Goal: Task Accomplishment & Management: Use online tool/utility

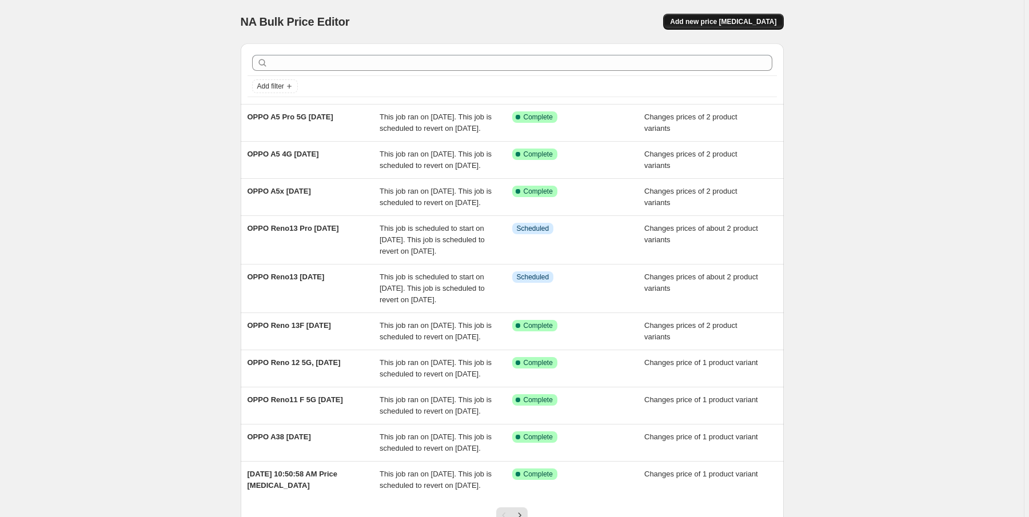
click at [720, 26] on span "Add new price change job" at bounding box center [723, 21] width 106 height 9
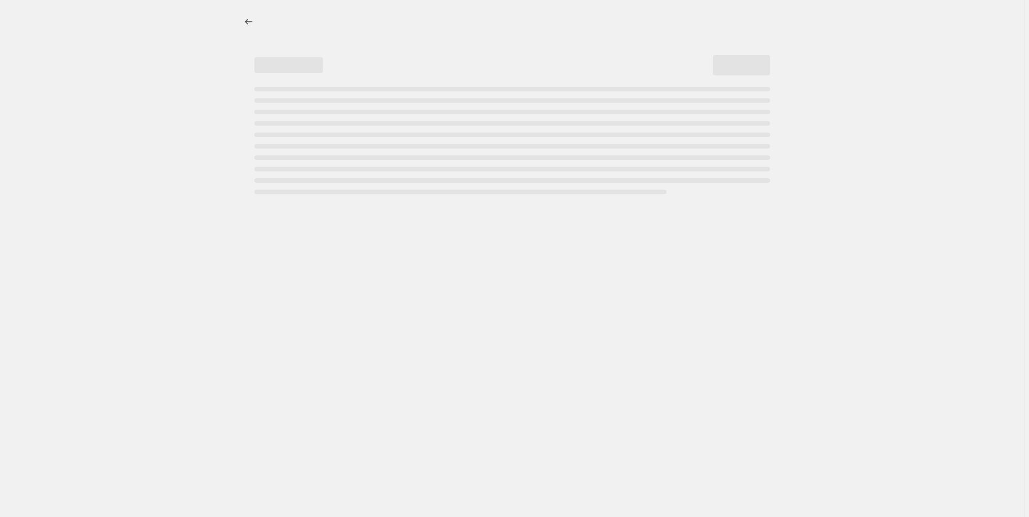
select select "percentage"
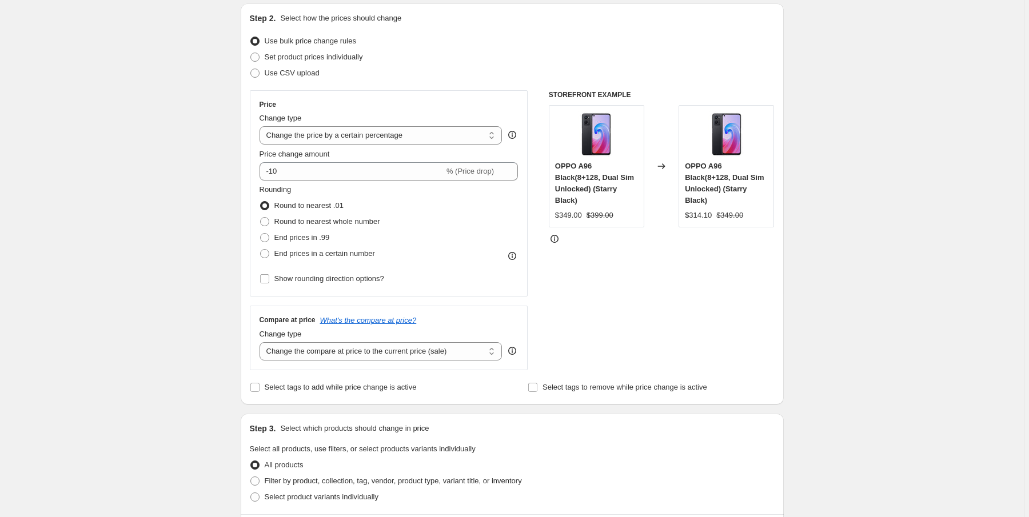
scroll to position [91, 0]
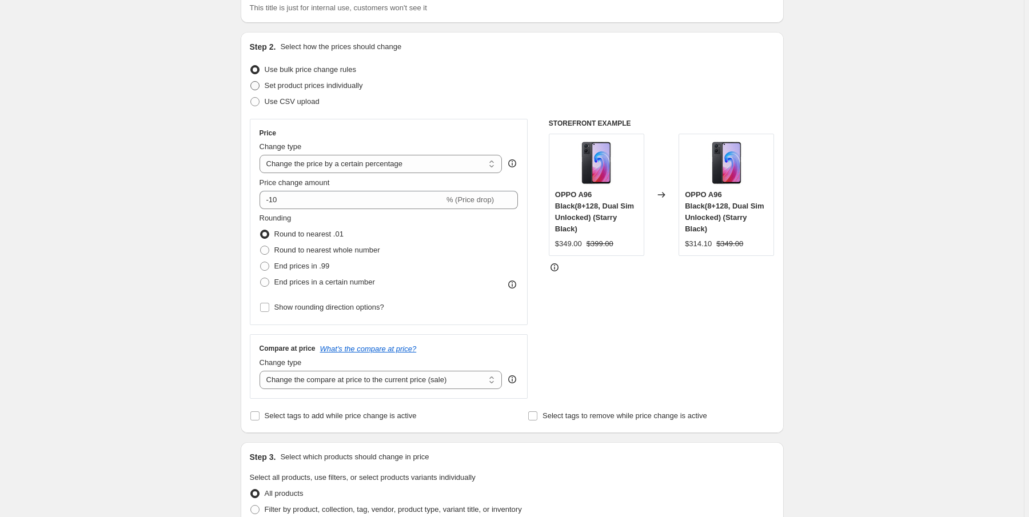
click at [263, 90] on label "Set product prices individually" at bounding box center [306, 86] width 113 height 16
click at [251, 82] on input "Set product prices individually" at bounding box center [250, 81] width 1 height 1
radio input "true"
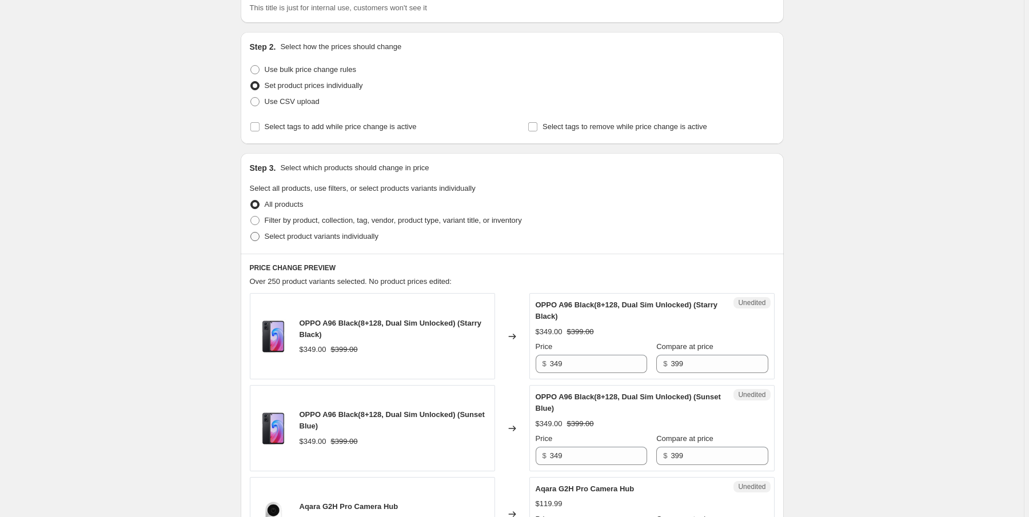
click at [346, 237] on span "Select product variants individually" at bounding box center [322, 236] width 114 height 9
click at [251, 233] on input "Select product variants individually" at bounding box center [250, 232] width 1 height 1
radio input "true"
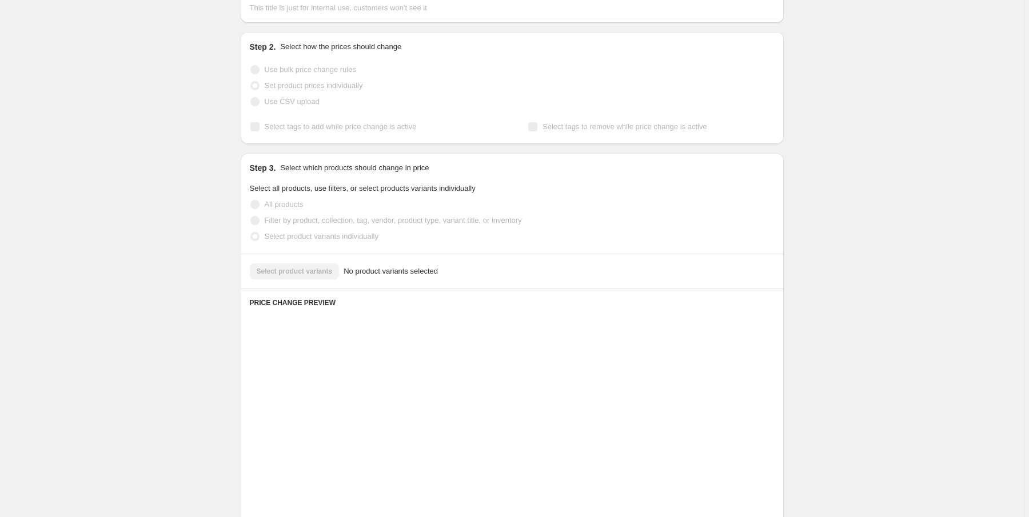
scroll to position [82, 0]
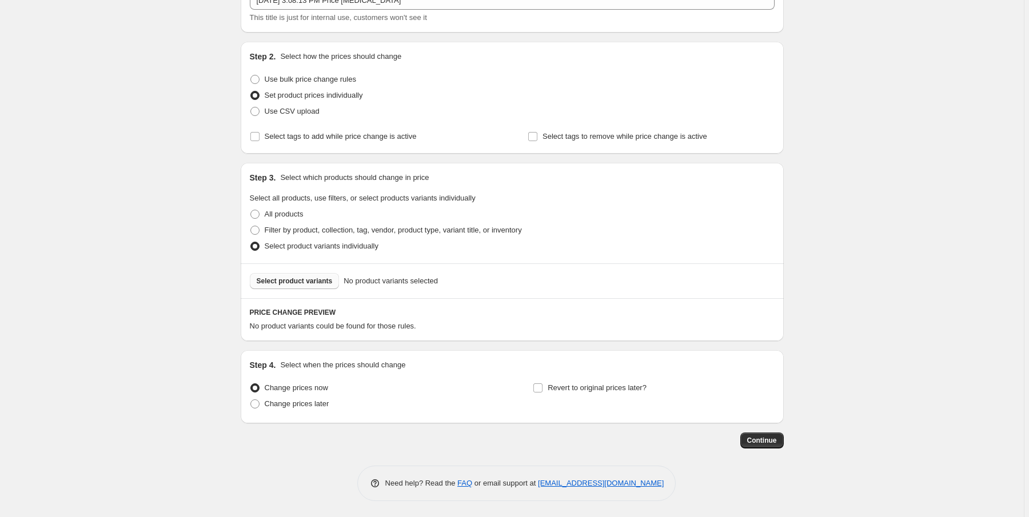
click at [314, 279] on span "Select product variants" at bounding box center [295, 281] width 76 height 9
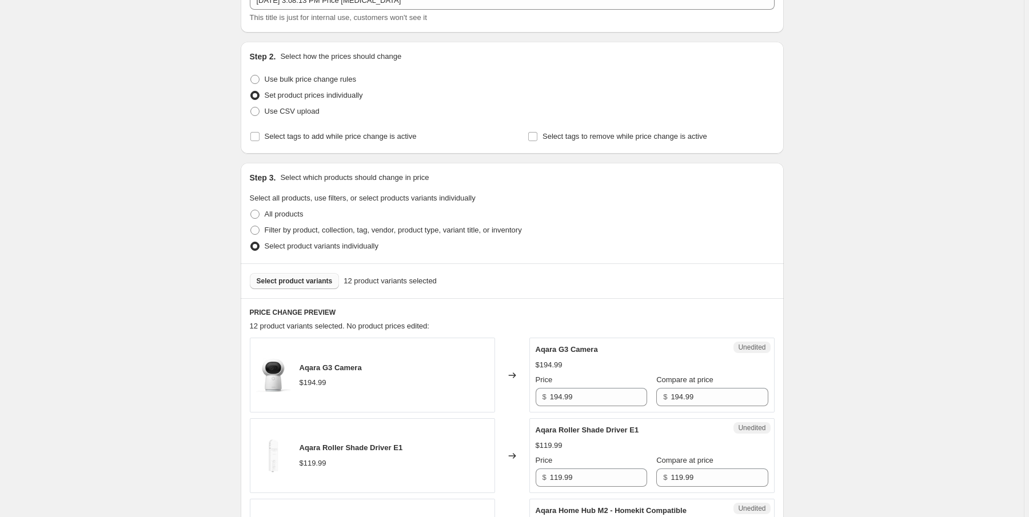
scroll to position [265, 0]
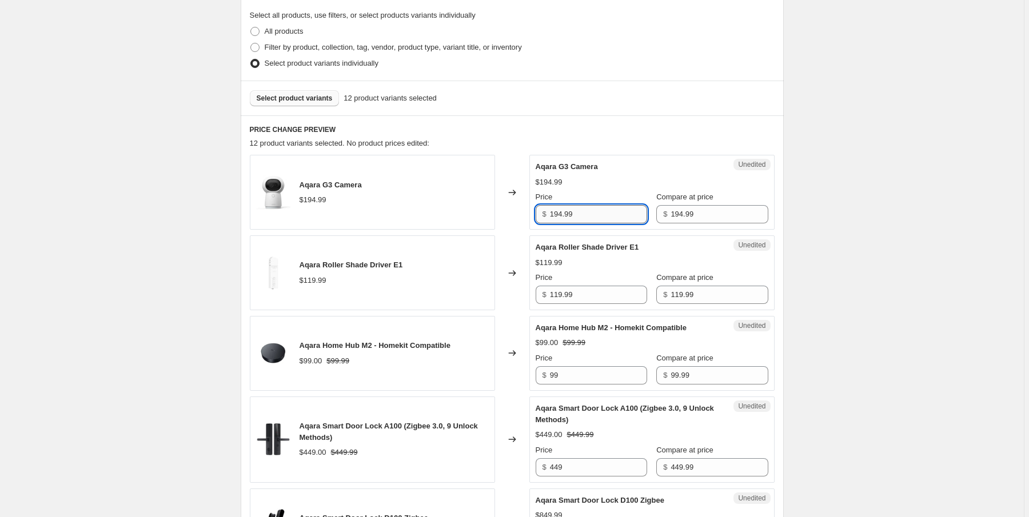
click at [600, 213] on input "194.99" at bounding box center [598, 214] width 97 height 18
drag, startPoint x: 554, startPoint y: 213, endPoint x: 519, endPoint y: 210, distance: 35.0
click at [519, 210] on div "Aqara G3 Camera $194.99 Changed to Unedited Aqara G3 Camera $194.99 Price $ 194…" at bounding box center [512, 192] width 525 height 75
type input "159"
click at [581, 293] on input "119.99" at bounding box center [598, 295] width 97 height 18
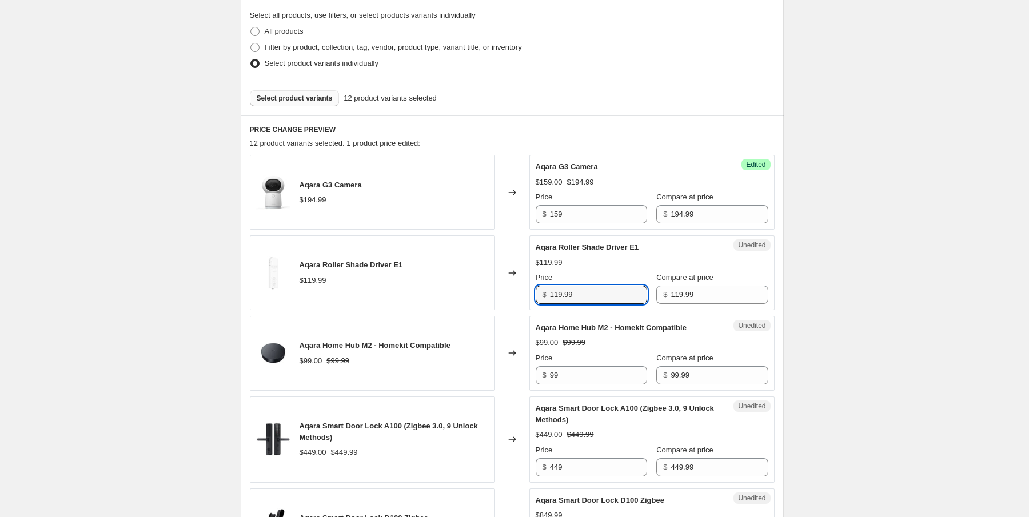
drag, startPoint x: 584, startPoint y: 293, endPoint x: 533, endPoint y: 297, distance: 51.0
click at [533, 297] on div "Unedited Aqara Roller Shade Driver E1 $119.99 Price $ 119.99 Compare at price $…" at bounding box center [651, 272] width 245 height 75
type input "99"
click at [509, 305] on div "Changed to" at bounding box center [512, 272] width 34 height 75
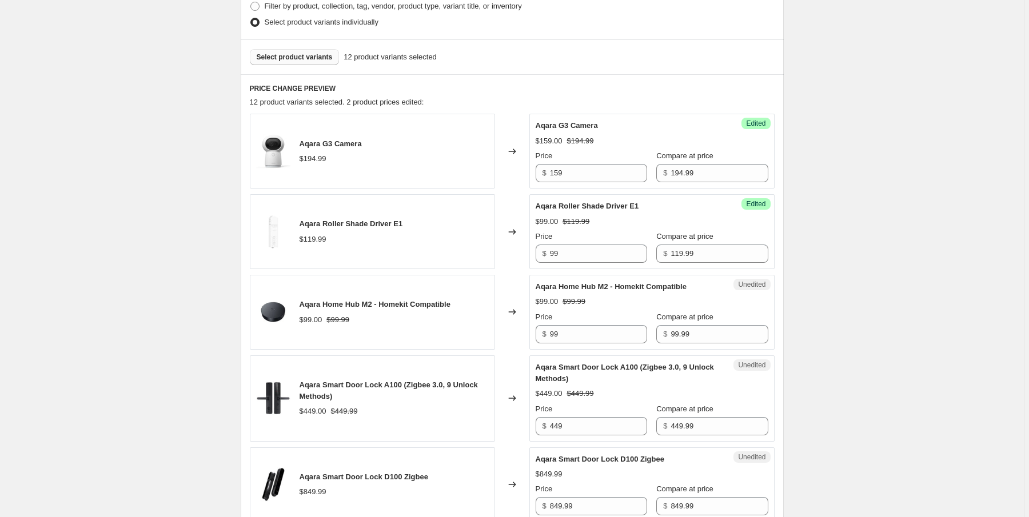
scroll to position [356, 0]
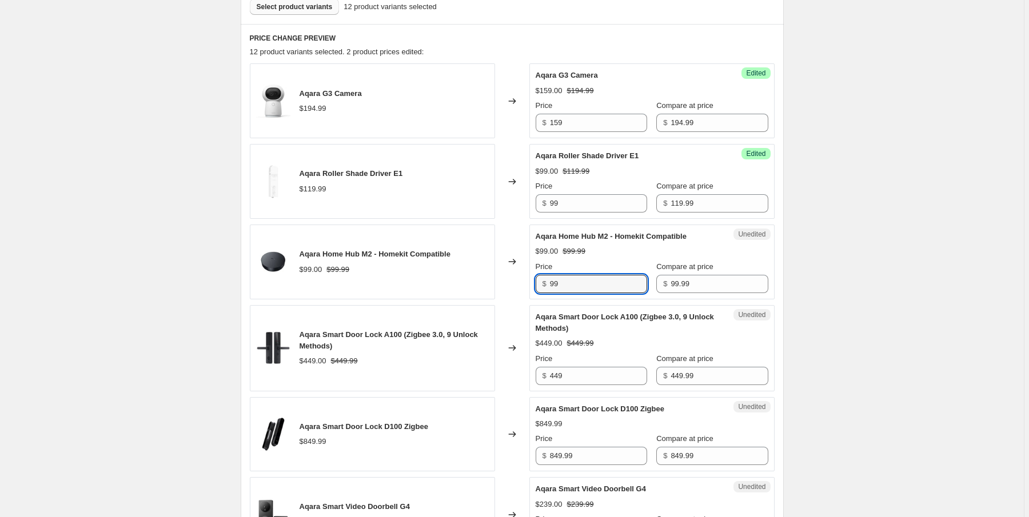
drag, startPoint x: 566, startPoint y: 286, endPoint x: 546, endPoint y: 282, distance: 20.4
click at [546, 282] on div "$ 99" at bounding box center [590, 284] width 111 height 18
type input "79"
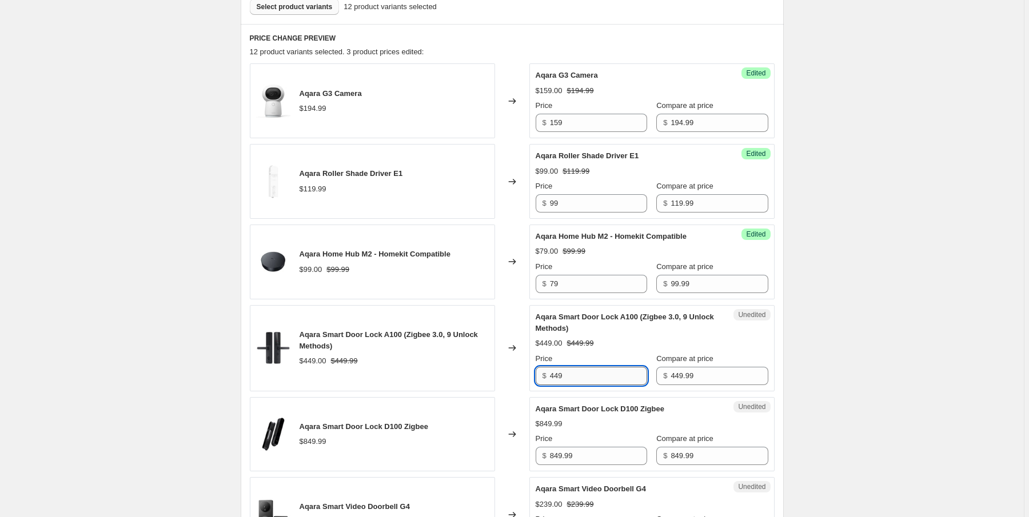
drag, startPoint x: 571, startPoint y: 374, endPoint x: 578, endPoint y: 374, distance: 7.4
click at [573, 374] on input "449" at bounding box center [598, 376] width 97 height 18
drag, startPoint x: 545, startPoint y: 381, endPoint x: 538, endPoint y: 382, distance: 7.0
click at [538, 382] on div "Unedited Aqara Smart Door Lock A100 (Zigbee 3.0, 9 Unlock Methods) $449.00 $449…" at bounding box center [651, 348] width 245 height 86
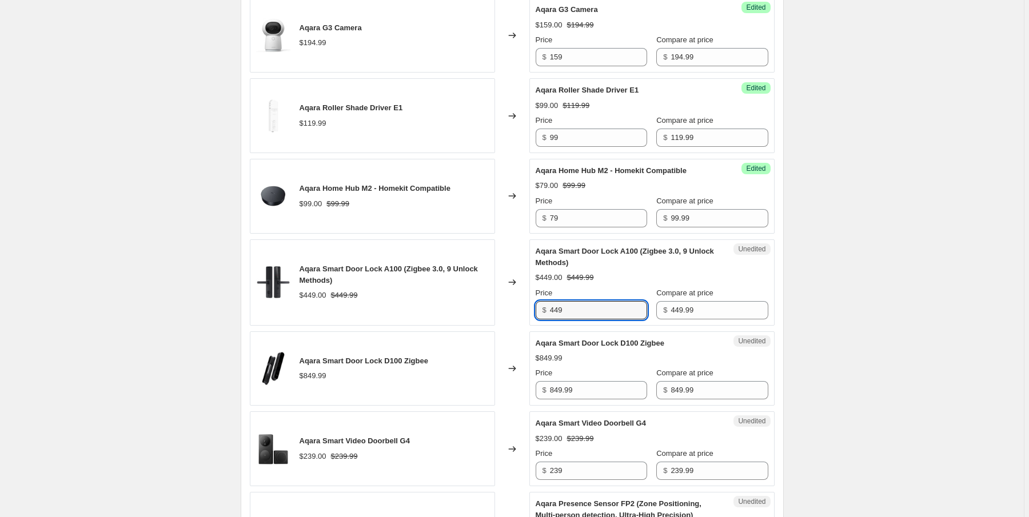
scroll to position [447, 0]
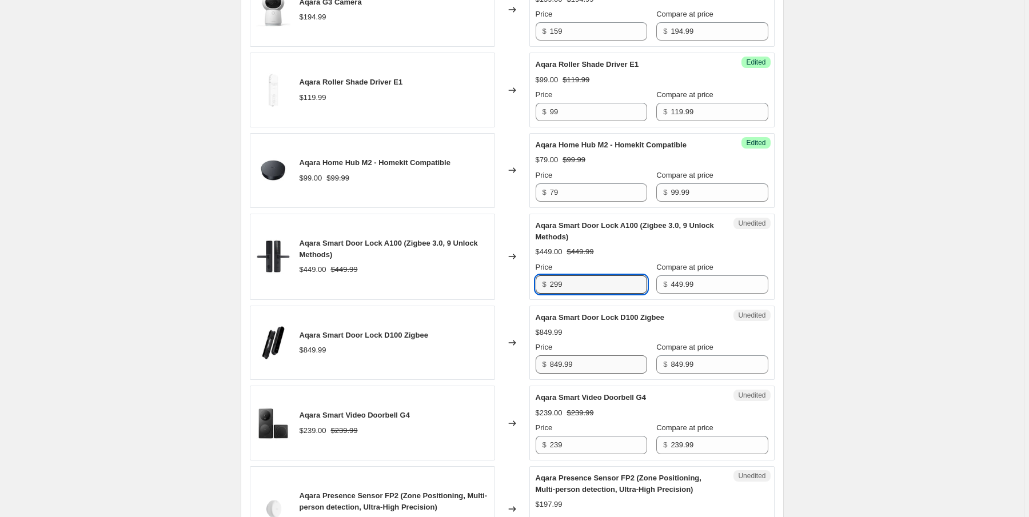
type input "299"
click at [585, 359] on input "849.99" at bounding box center [598, 364] width 97 height 18
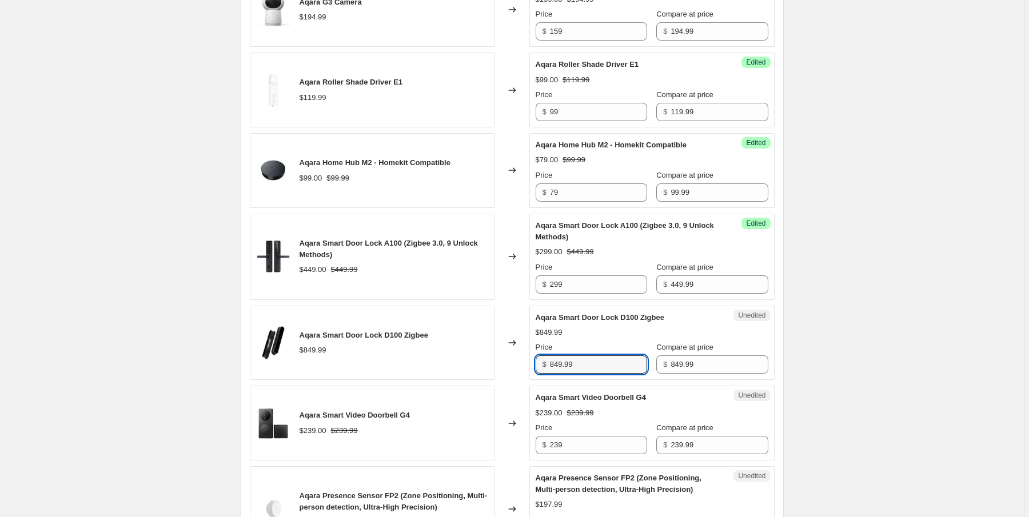
drag, startPoint x: 580, startPoint y: 366, endPoint x: 526, endPoint y: 365, distance: 53.7
click at [526, 365] on div "Aqara Smart Door Lock D100 Zigbee $849.99 Changed to Unedited Aqara Smart Door …" at bounding box center [512, 343] width 525 height 75
type input "679"
click at [526, 365] on div "Changed to" at bounding box center [512, 343] width 34 height 75
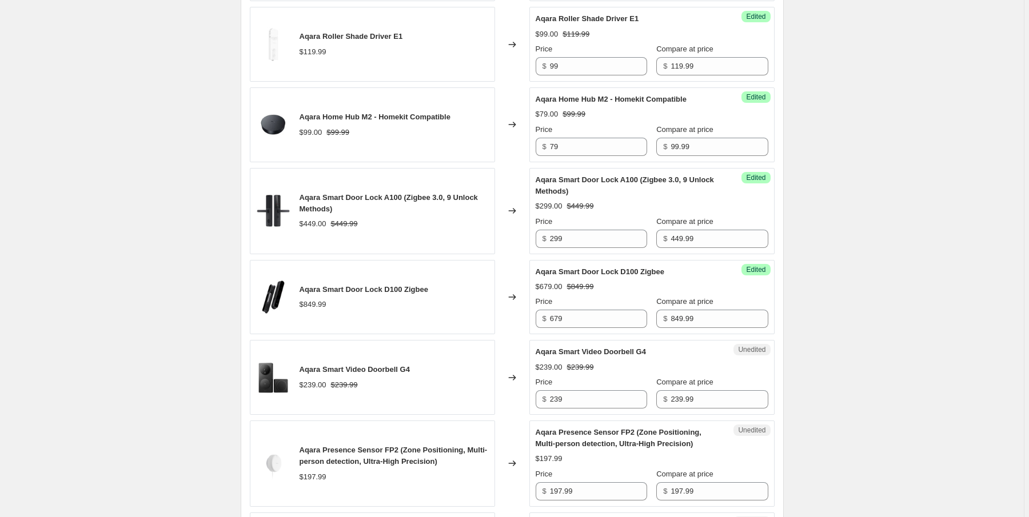
scroll to position [539, 0]
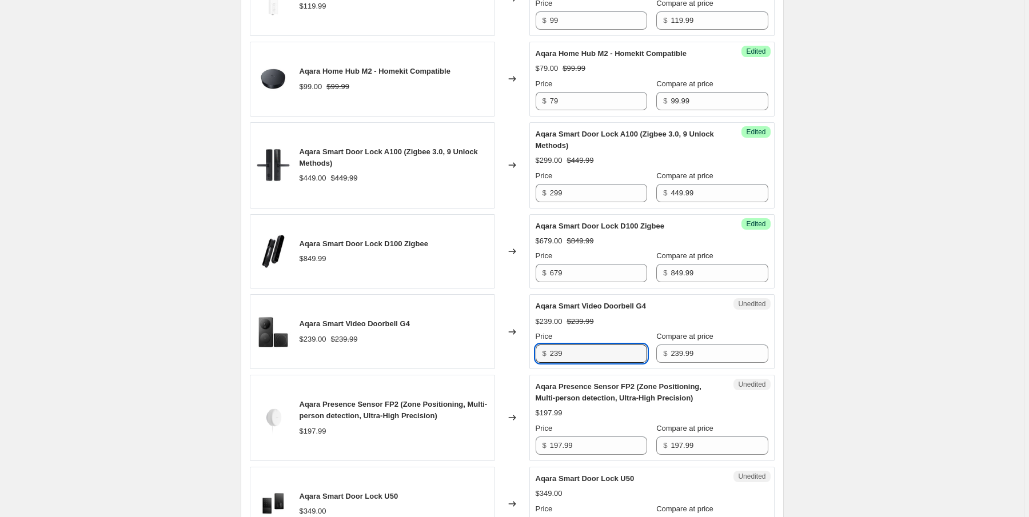
drag, startPoint x: 573, startPoint y: 351, endPoint x: 538, endPoint y: 351, distance: 35.4
click at [538, 351] on div "$ 239" at bounding box center [590, 354] width 111 height 18
type input "139"
click at [522, 356] on div "Changed to" at bounding box center [512, 331] width 34 height 75
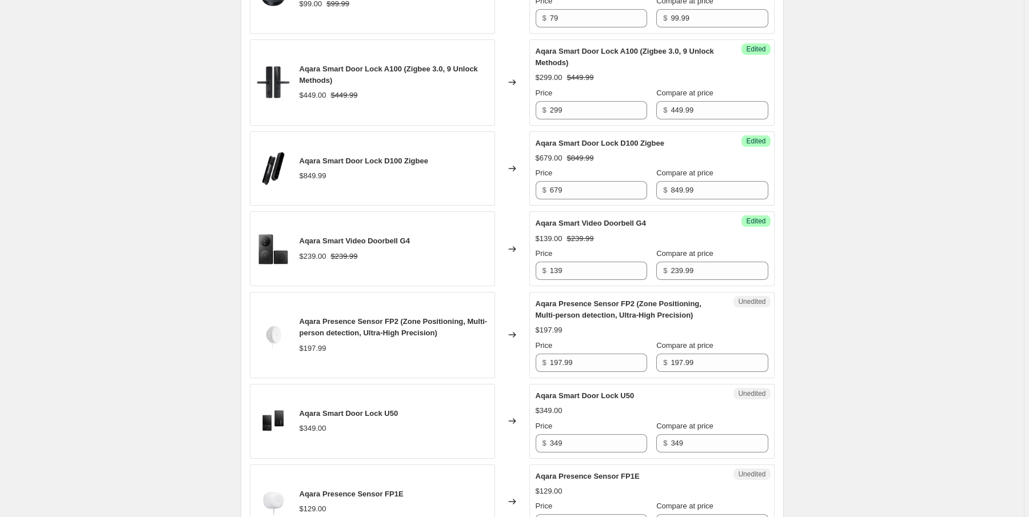
scroll to position [630, 0]
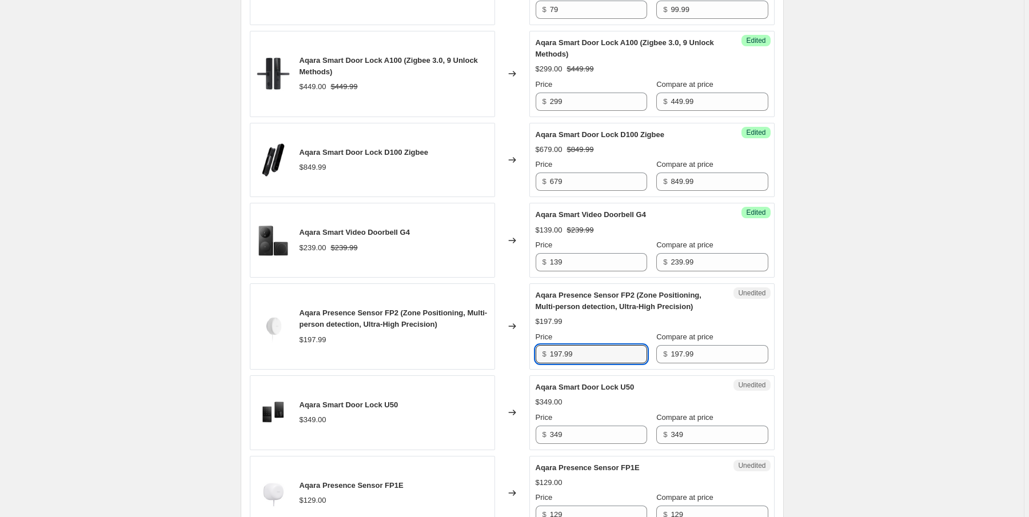
drag, startPoint x: 577, startPoint y: 347, endPoint x: 535, endPoint y: 346, distance: 42.3
click at [535, 346] on div "Unedited Aqara Presence Sensor FP2 (Zone Positioning, Multi-person detection, U…" at bounding box center [651, 326] width 245 height 86
type input "129"
click at [515, 375] on div "Changed to" at bounding box center [512, 412] width 34 height 75
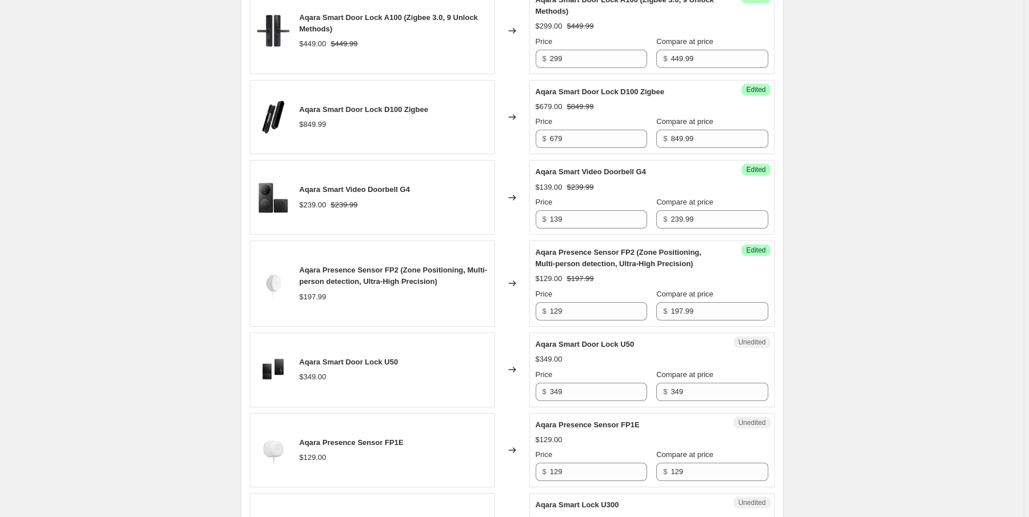
scroll to position [768, 0]
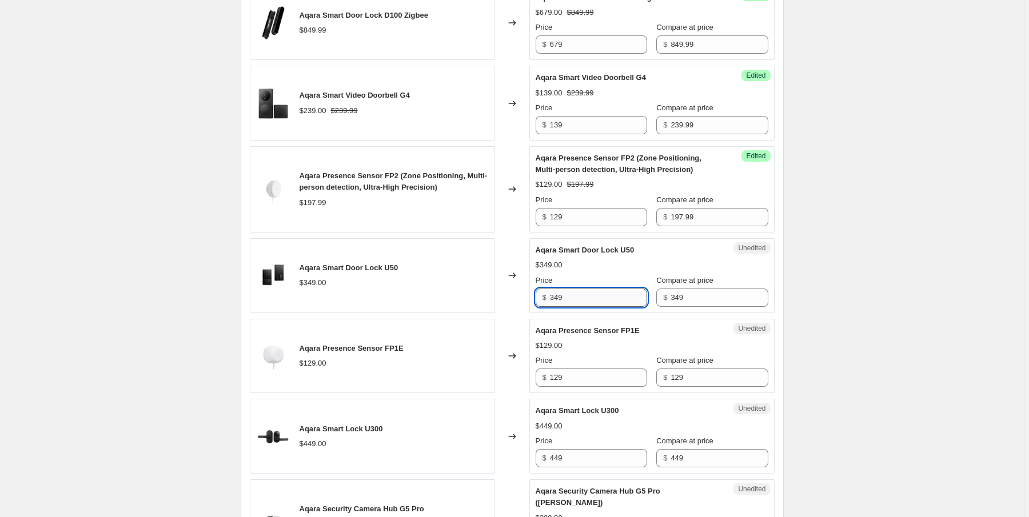
drag, startPoint x: 574, startPoint y: 290, endPoint x: 555, endPoint y: 291, distance: 18.3
click at [555, 291] on input "349" at bounding box center [598, 298] width 97 height 18
click at [582, 294] on input "349" at bounding box center [598, 298] width 97 height 18
drag, startPoint x: 578, startPoint y: 294, endPoint x: 550, endPoint y: 294, distance: 28.6
click at [550, 294] on div "$ 349" at bounding box center [590, 298] width 111 height 18
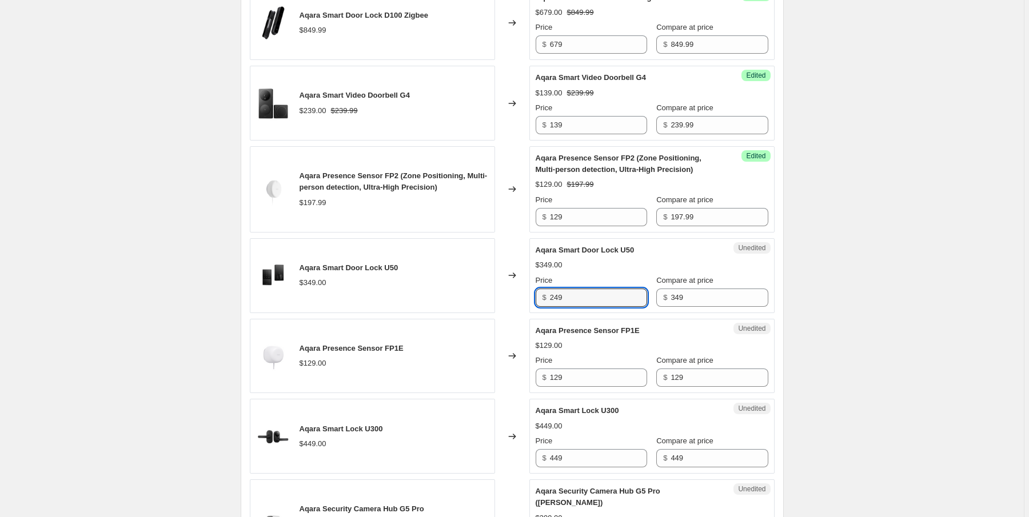
type input "249"
click at [522, 319] on div "Changed to" at bounding box center [512, 356] width 34 height 75
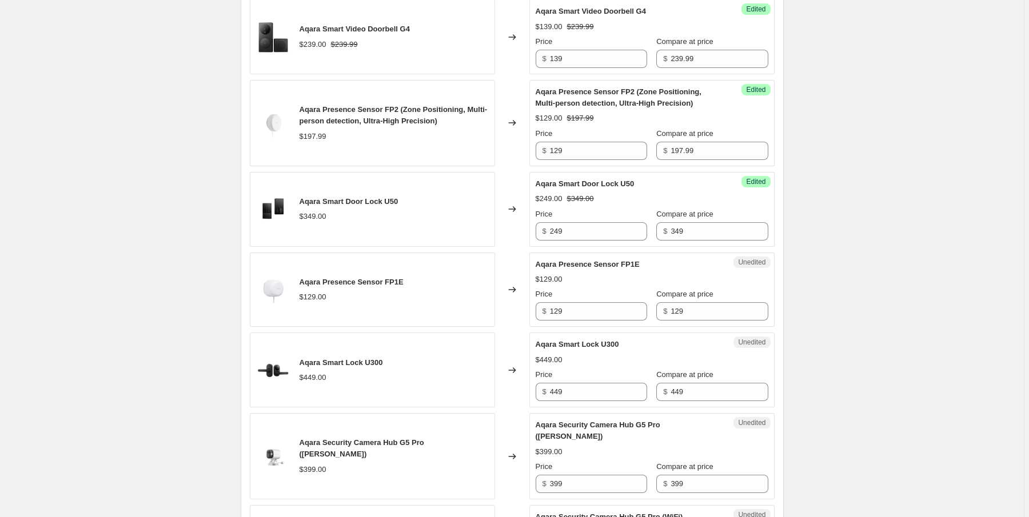
scroll to position [859, 0]
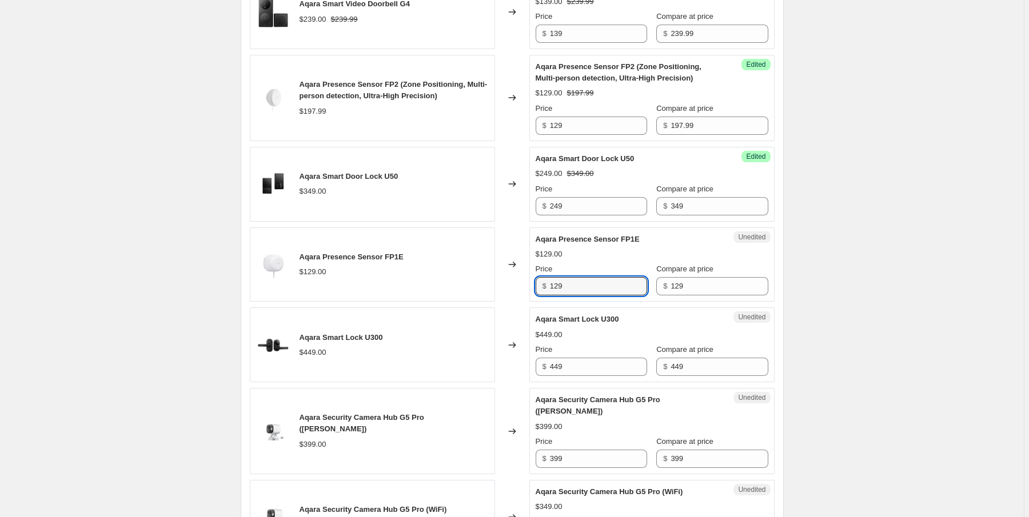
drag, startPoint x: 586, startPoint y: 287, endPoint x: 494, endPoint y: 282, distance: 92.2
click at [494, 282] on div "Aqara Presence Sensor FP1E $129.00 Changed to Unedited Aqara Presence Sensor FP…" at bounding box center [512, 264] width 525 height 75
type input "89"
click at [519, 316] on div "Changed to" at bounding box center [512, 344] width 34 height 75
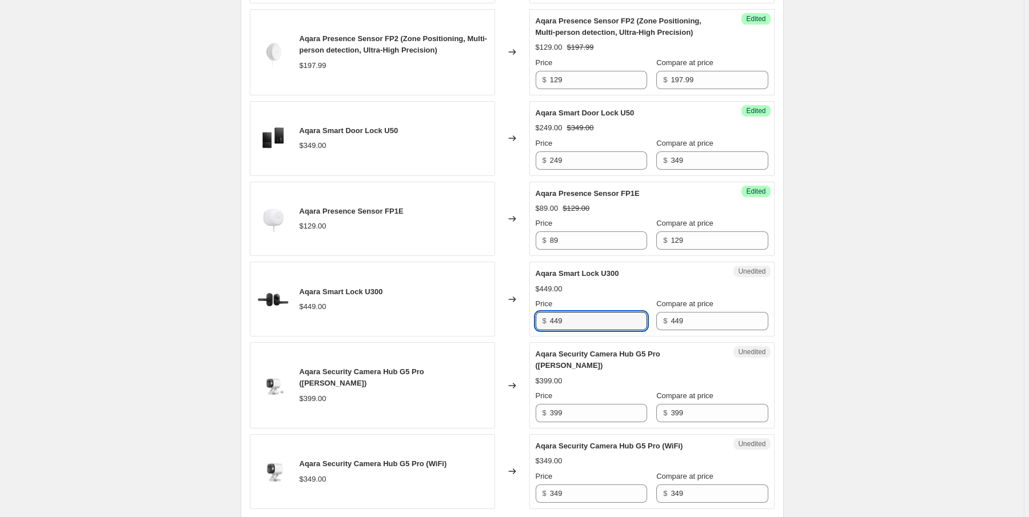
drag, startPoint x: 571, startPoint y: 316, endPoint x: 545, endPoint y: 322, distance: 27.0
click at [545, 315] on div "$ 449" at bounding box center [590, 321] width 111 height 18
type input "279"
click at [528, 342] on div "Changed to" at bounding box center [512, 385] width 34 height 86
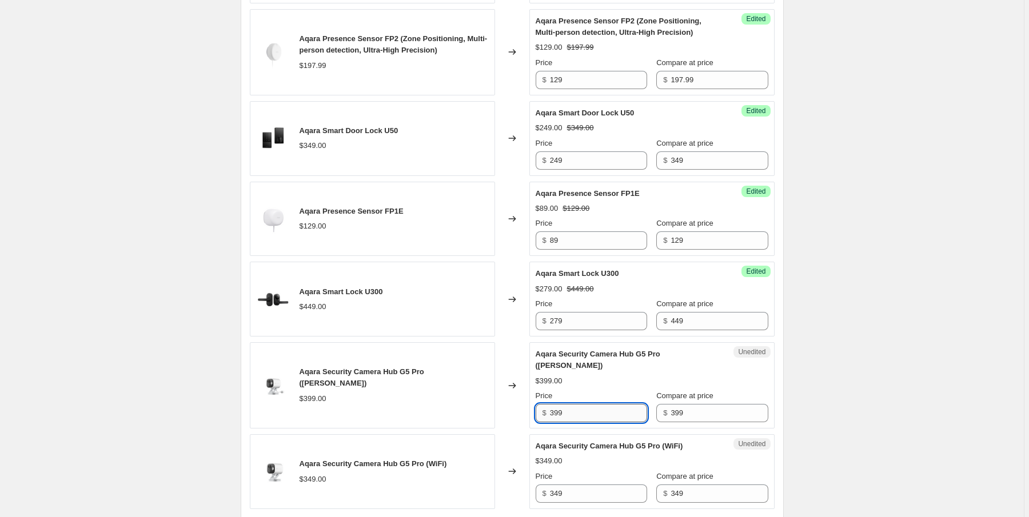
click at [576, 404] on input "399" at bounding box center [598, 413] width 97 height 18
drag, startPoint x: 578, startPoint y: 396, endPoint x: 521, endPoint y: 394, distance: 56.6
click at [521, 394] on div "Aqara Security Camera Hub G5 Pro (PoE) $399.00 Changed to Unedited Aqara Securi…" at bounding box center [512, 385] width 525 height 86
type input "329"
click at [602, 485] on input "349" at bounding box center [598, 494] width 97 height 18
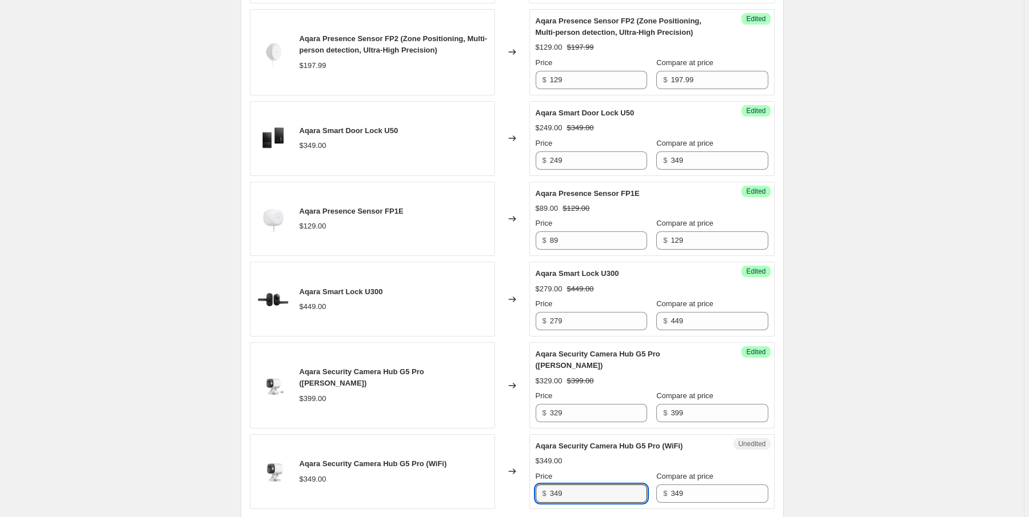
drag, startPoint x: 589, startPoint y: 479, endPoint x: 533, endPoint y: 478, distance: 56.0
click at [533, 478] on div "Unedited Aqara Security Camera Hub G5 Pro (WiFi) $349.00 Price $ 349 Compare at…" at bounding box center [651, 471] width 245 height 75
type input "289"
click at [533, 478] on div "Unedited Aqara Security Camera Hub G5 Pro (WiFi) $349.00 Price $ 289 Compare at…" at bounding box center [651, 471] width 245 height 75
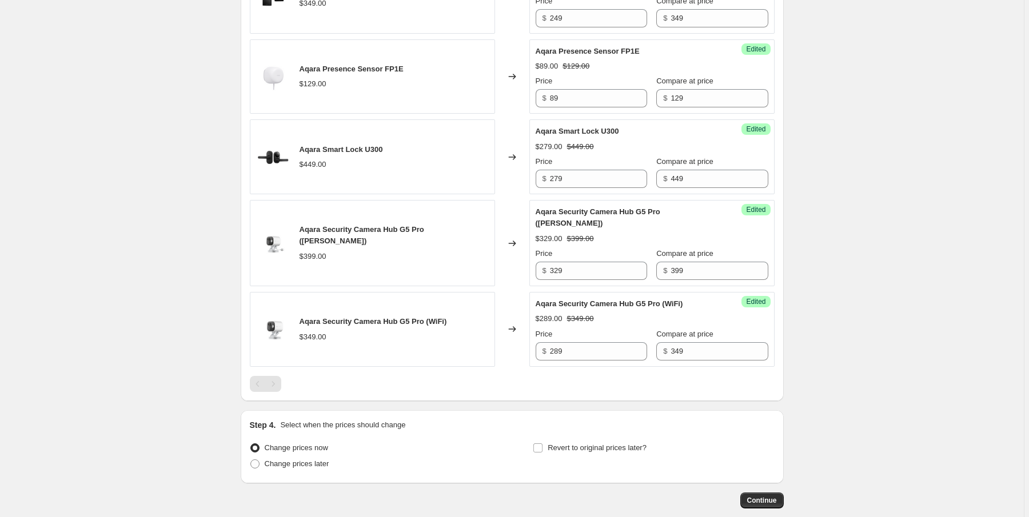
scroll to position [1089, 0]
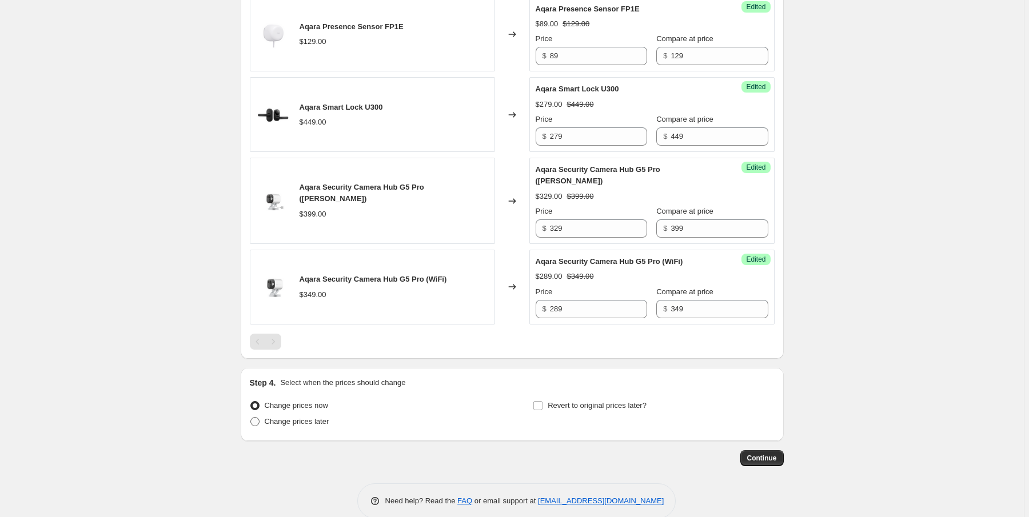
click at [317, 417] on span "Change prices later" at bounding box center [297, 421] width 65 height 9
click at [251, 417] on input "Change prices later" at bounding box center [250, 417] width 1 height 1
radio input "true"
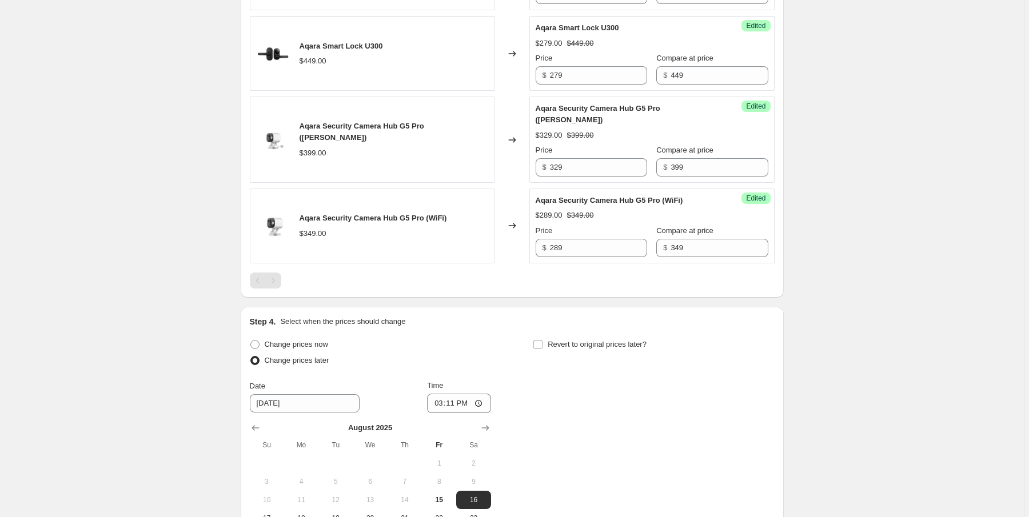
scroll to position [1303, 0]
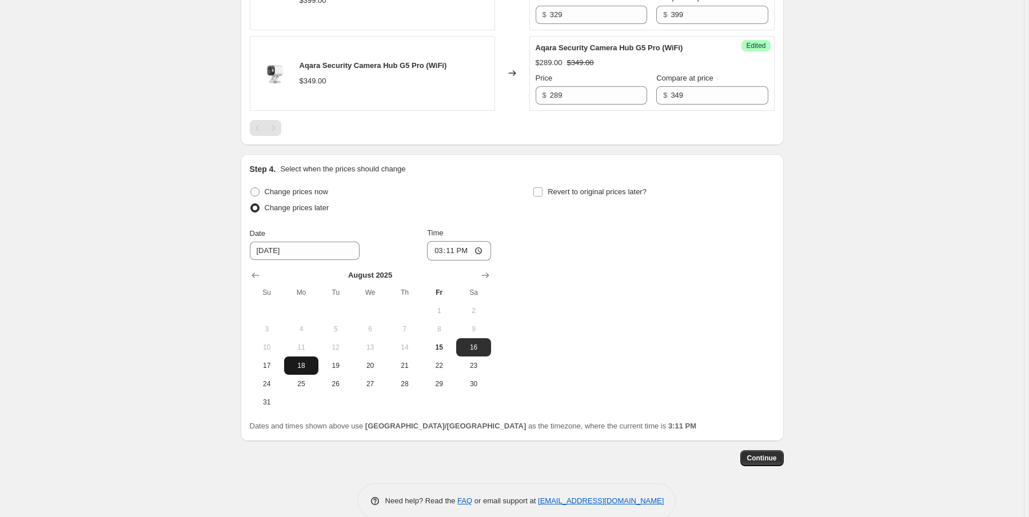
click at [299, 361] on span "18" at bounding box center [301, 365] width 25 height 9
type input "8/18/2025"
click at [440, 241] on input "15:11" at bounding box center [459, 250] width 64 height 19
type input "00:01"
drag, startPoint x: 599, startPoint y: 264, endPoint x: 558, endPoint y: 222, distance: 58.2
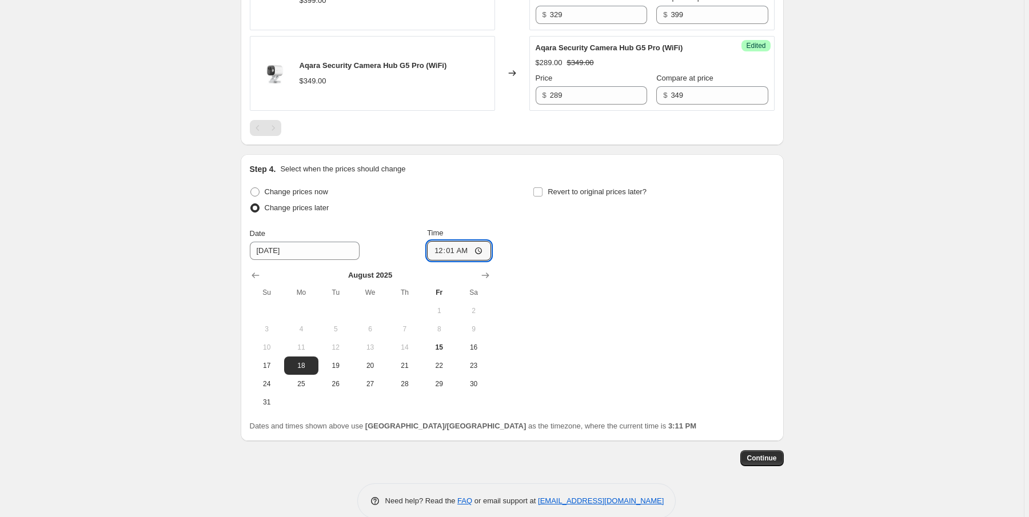
click at [598, 263] on div "Change prices now Change prices later Date 8/18/2025 Time 00:01 August 2025 Su …" at bounding box center [512, 297] width 525 height 227
click at [543, 187] on span at bounding box center [538, 192] width 10 height 10
click at [542, 187] on input "Revert to original prices later?" at bounding box center [537, 191] width 9 height 9
checkbox input "true"
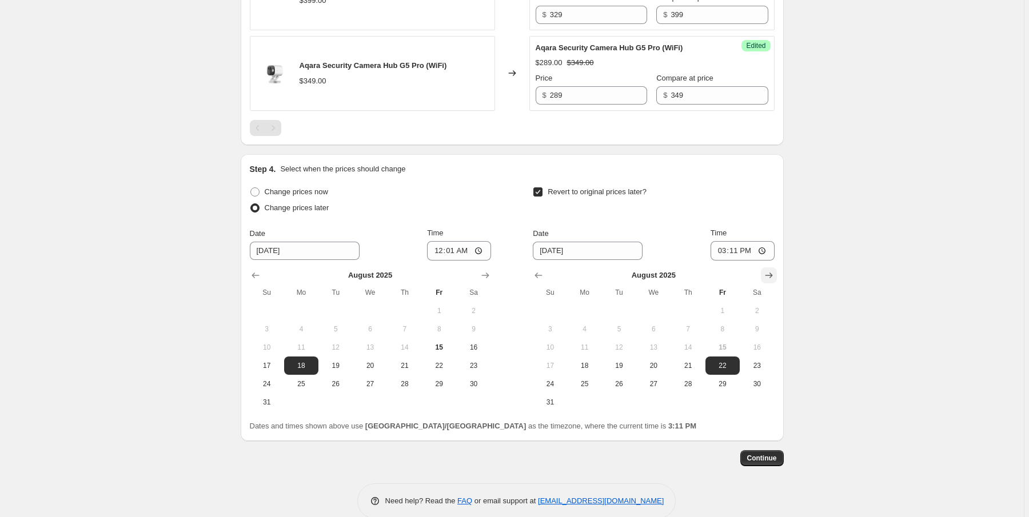
click at [774, 270] on icon "Show next month, September 2025" at bounding box center [768, 275] width 11 height 11
click at [558, 325] on span "7" at bounding box center [549, 329] width 25 height 9
click at [589, 320] on button "8" at bounding box center [584, 329] width 34 height 18
type input "9/8/2025"
click at [720, 241] on input "15:11" at bounding box center [742, 250] width 64 height 19
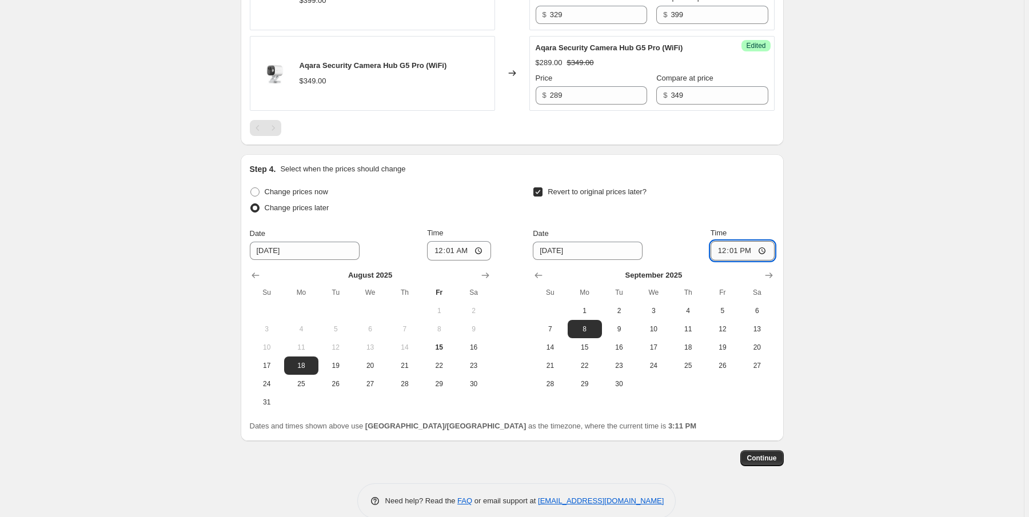
type input "00:01"
click at [682, 227] on div "Date 9/8/2025 Time 00:01" at bounding box center [653, 243] width 241 height 33
click at [757, 454] on span "Continue" at bounding box center [762, 458] width 30 height 9
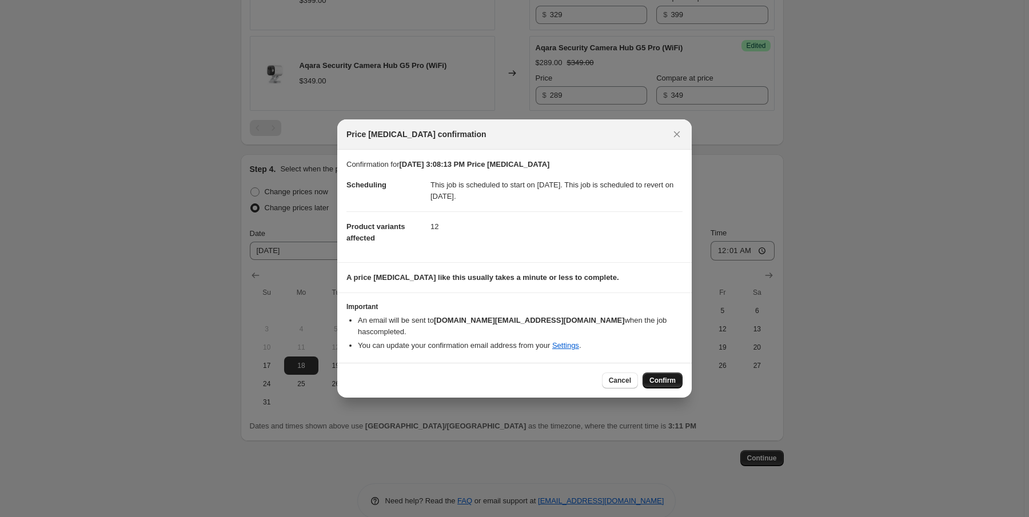
click at [671, 376] on span "Confirm" at bounding box center [662, 380] width 26 height 9
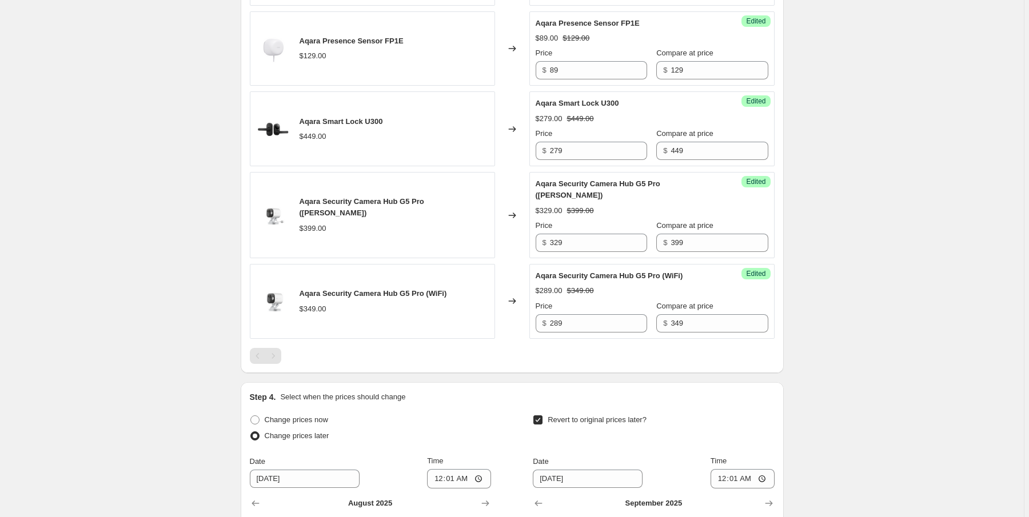
scroll to position [961, 0]
